Goal: Find specific page/section: Find specific page/section

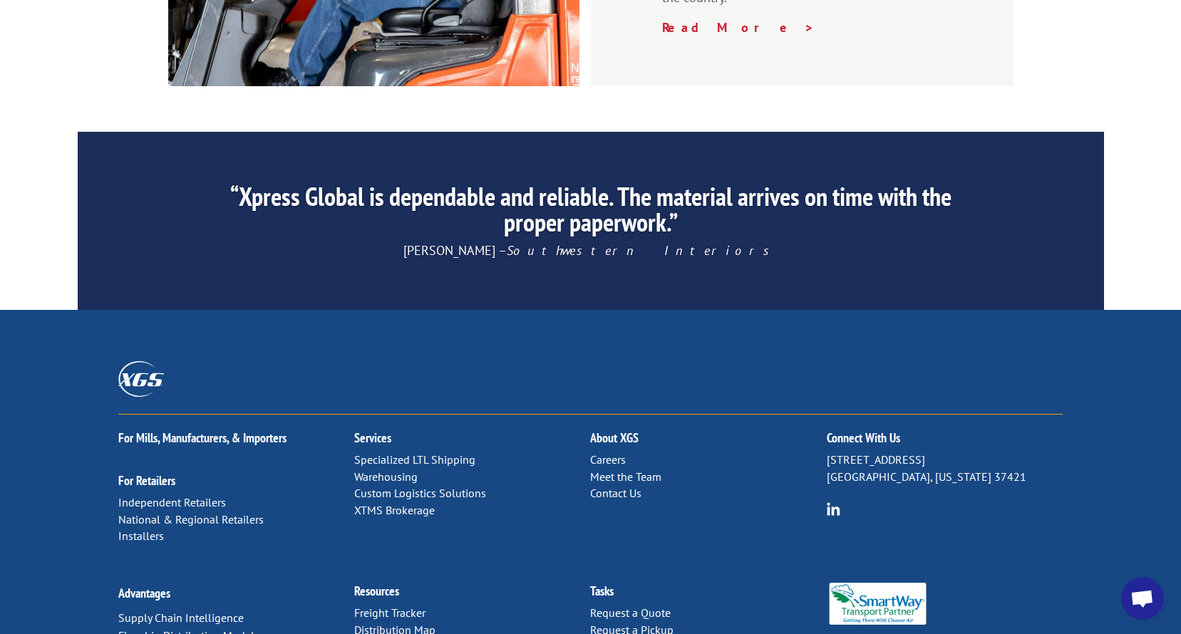
scroll to position [2186, 0]
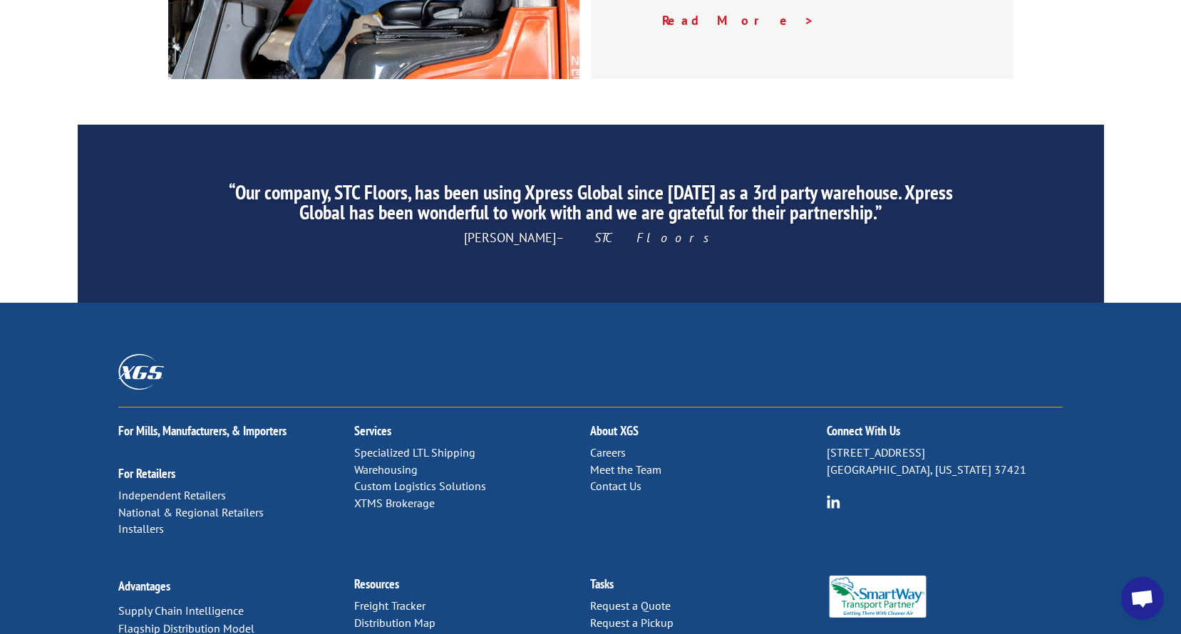
drag, startPoint x: 387, startPoint y: 470, endPoint x: 391, endPoint y: 460, distance: 10.2
click at [387, 616] on link "Distribution Map" at bounding box center [394, 623] width 81 height 14
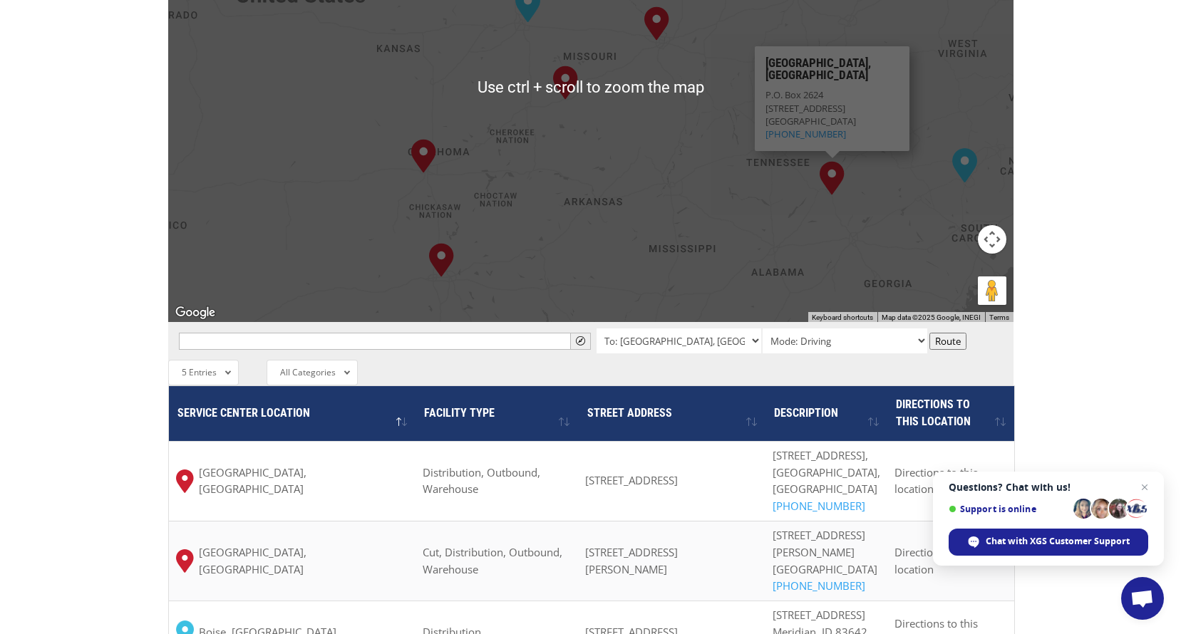
scroll to position [855, 0]
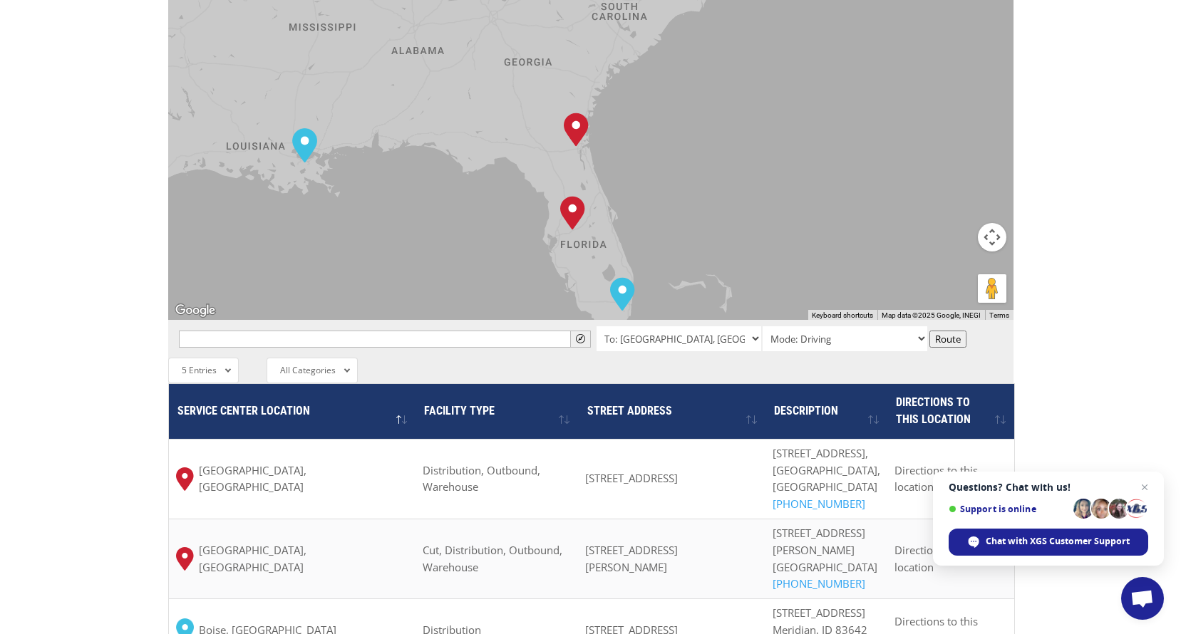
drag, startPoint x: 884, startPoint y: 174, endPoint x: 527, endPoint y: -51, distance: 421.7
click at [527, 0] on html "For [PERSON_NAME], Manufacturers, & Importers For Retailers Independent Retaile…" at bounding box center [590, 255] width 1181 height 2220
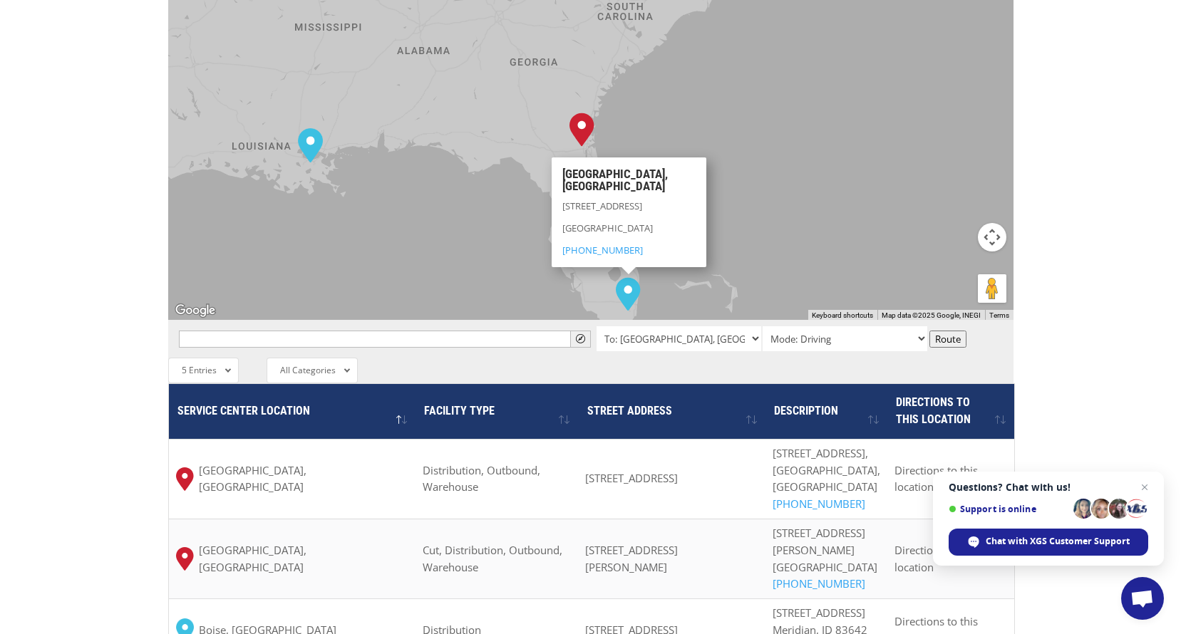
drag, startPoint x: 658, startPoint y: 73, endPoint x: 581, endPoint y: 114, distance: 86.4
click at [658, 73] on div "To navigate, press the arrow keys. [GEOGRAPHIC_DATA], [GEOGRAPHIC_DATA] [GEOGRA…" at bounding box center [590, 85] width 845 height 469
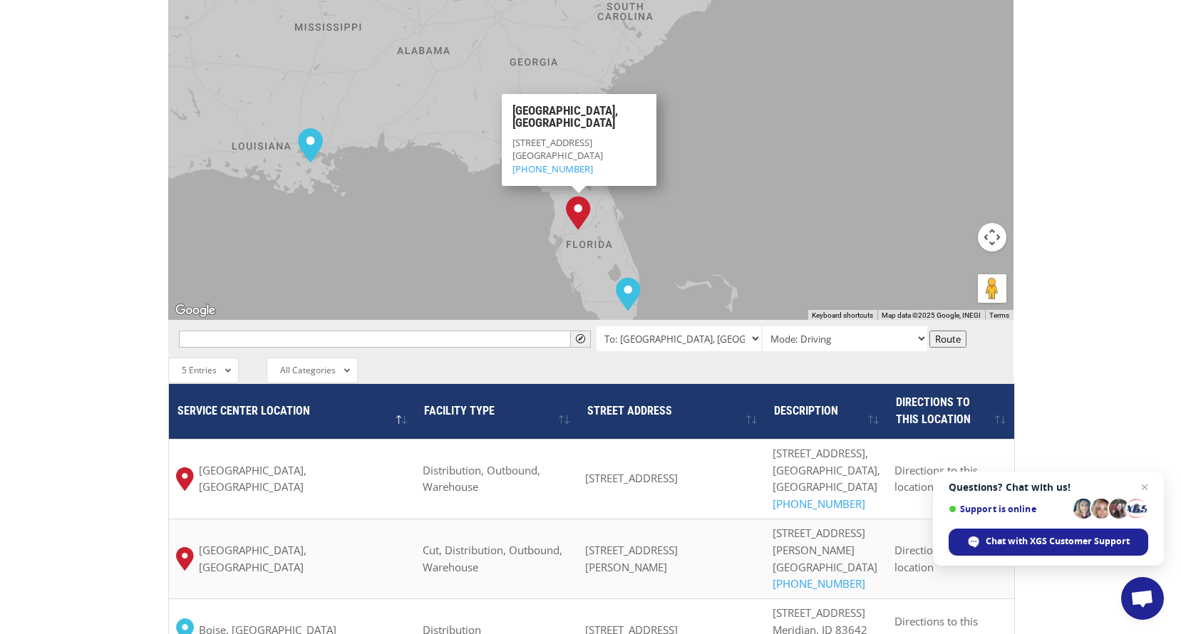
click at [574, 190] on img "Lakeland, FL" at bounding box center [578, 213] width 36 height 46
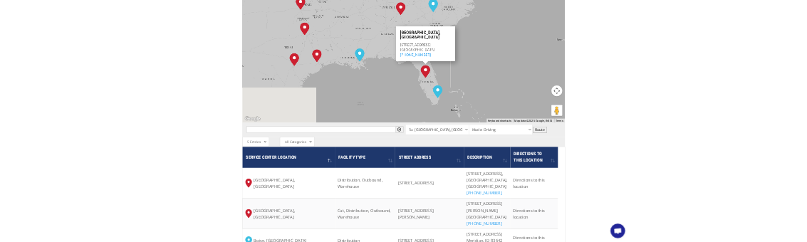
scroll to position [853, 0]
